Goal: Find specific page/section: Find specific page/section

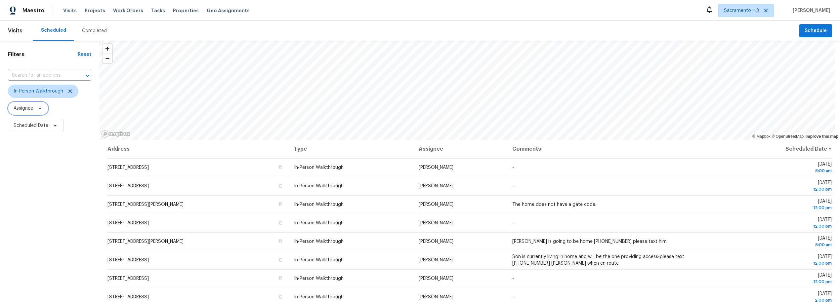
click at [39, 110] on icon at bounding box center [39, 108] width 5 height 5
click at [29, 127] on input "search" at bounding box center [46, 129] width 70 height 13
type input "W"
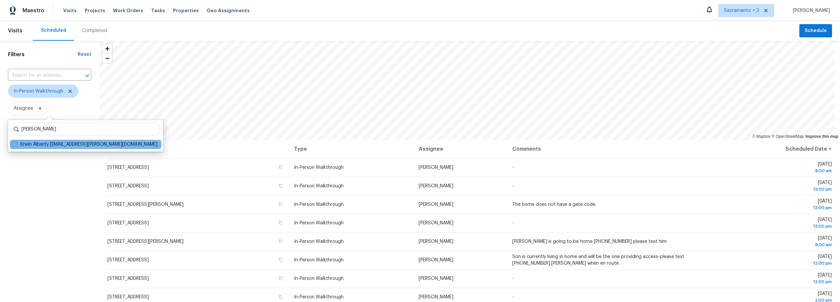
type input "[PERSON_NAME]"
click at [13, 144] on span at bounding box center [14, 144] width 5 height 5
click at [13, 144] on input "Erwin Alberty [EMAIL_ADDRESS][PERSON_NAME][DOMAIN_NAME]" at bounding box center [14, 143] width 4 height 4
checkbox input "true"
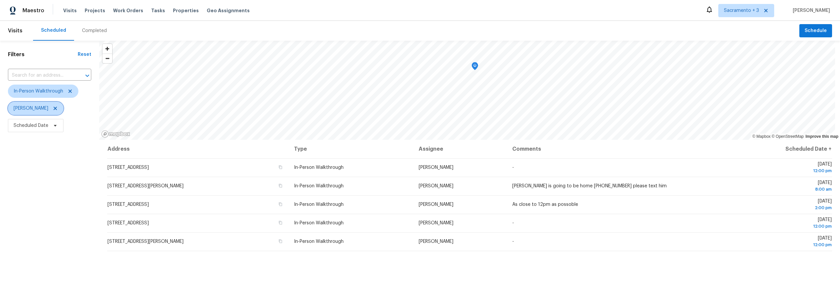
click at [54, 108] on icon at bounding box center [55, 108] width 3 height 3
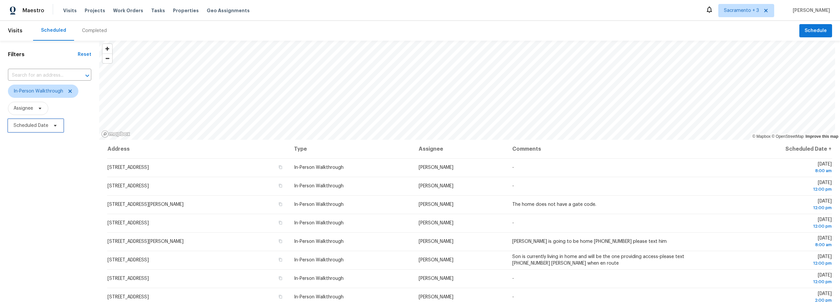
click at [55, 127] on icon at bounding box center [55, 125] width 5 height 5
select select "9"
select select "2025"
select select "10"
select select "2025"
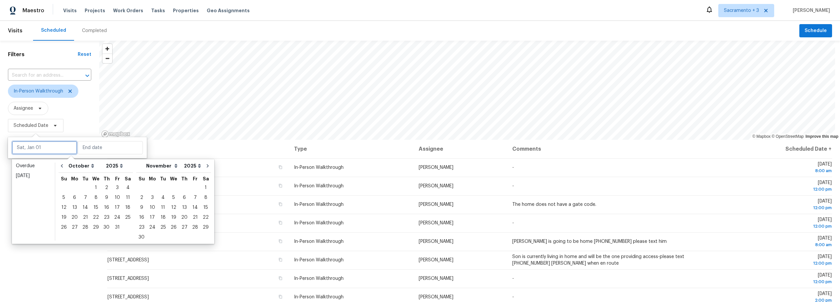
click at [46, 148] on input "text" at bounding box center [44, 147] width 65 height 13
click at [83, 208] on div "14" at bounding box center [85, 207] width 11 height 9
type input "[DATE]"
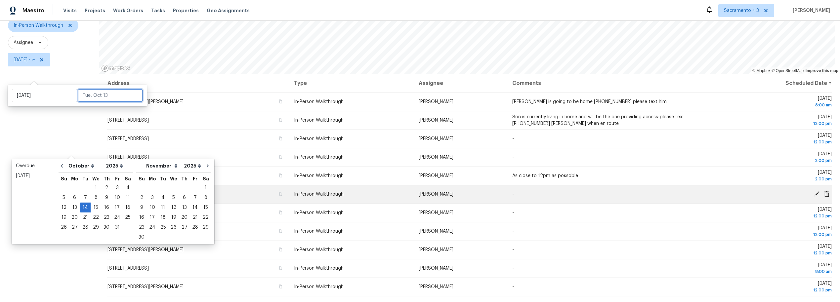
scroll to position [51, 0]
